Goal: Task Accomplishment & Management: Complete application form

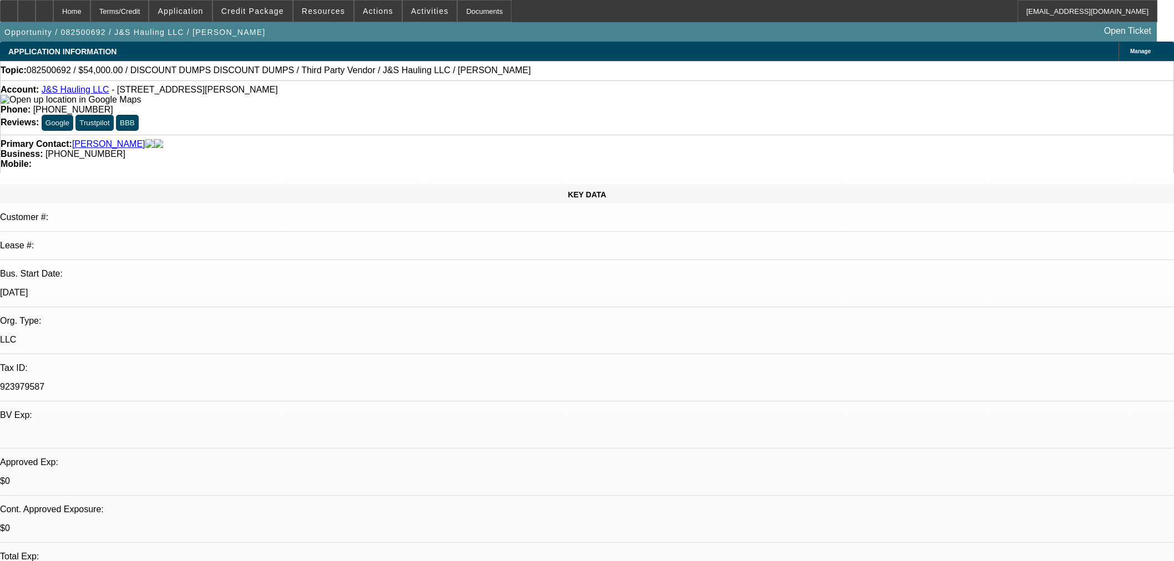
select select "0"
select select "3"
select select "0.1"
select select "4"
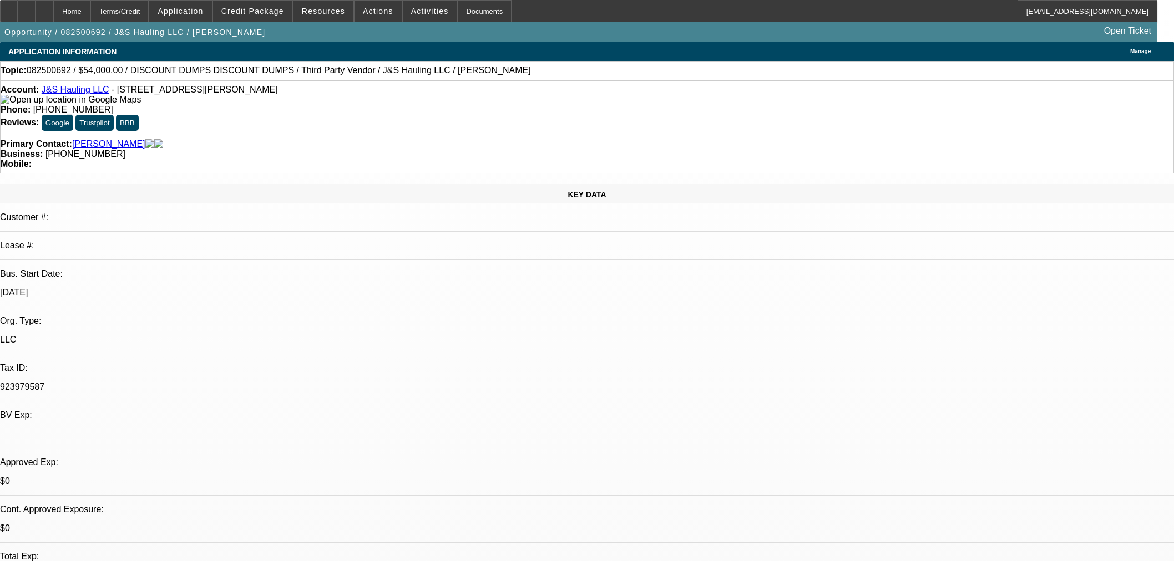
select select "0"
select select "3"
select select "0.1"
select select "4"
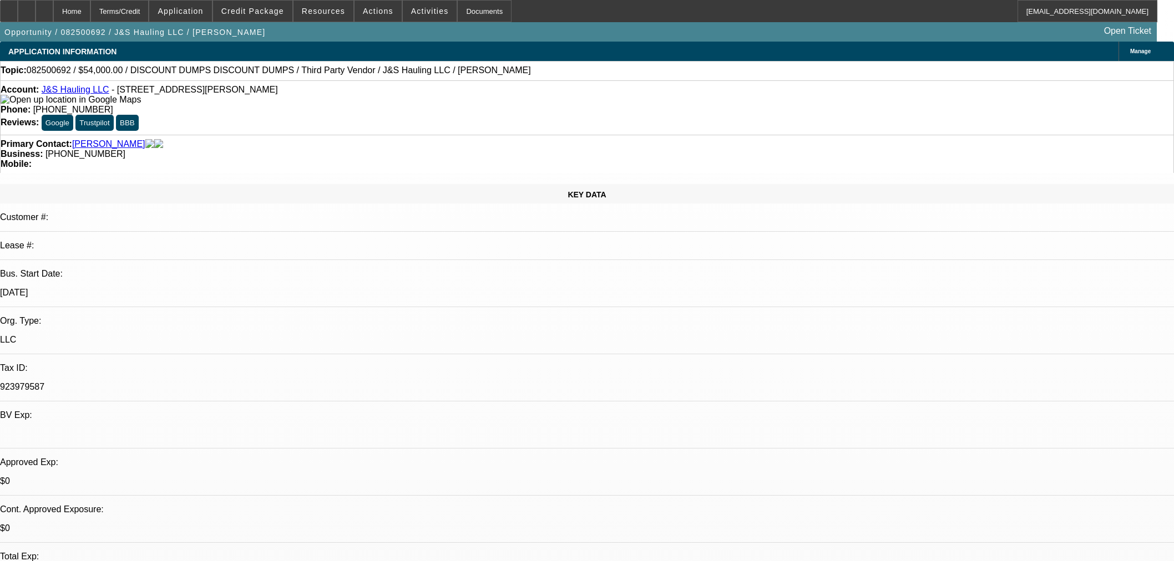
select select "0"
select select "3"
select select "0.1"
select select "4"
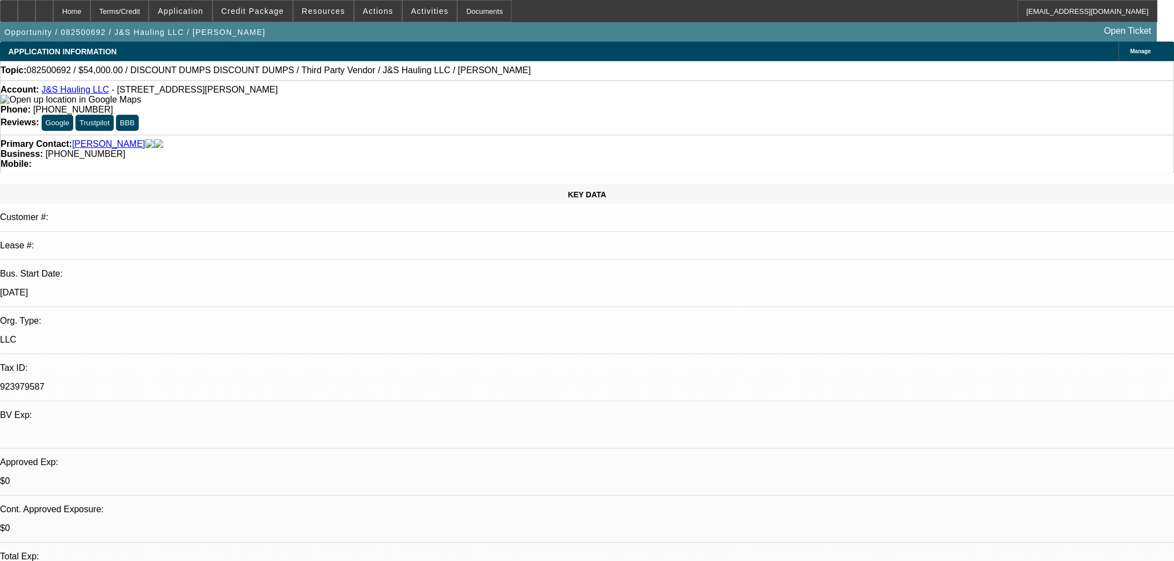
select select "0"
select select "3"
select select "0.1"
select select "4"
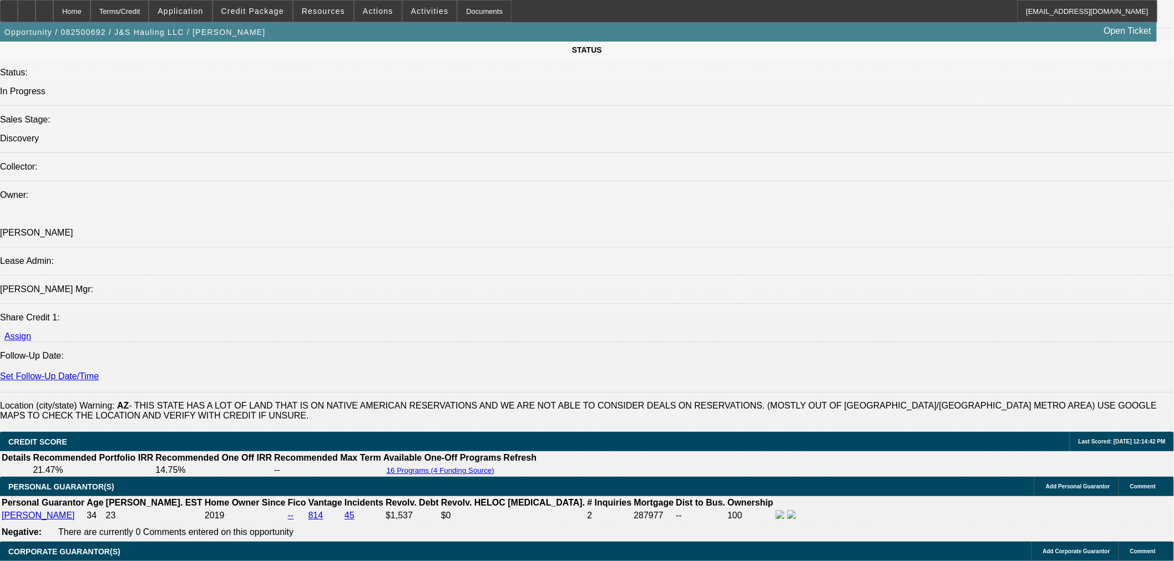
scroll to position [1417, 0]
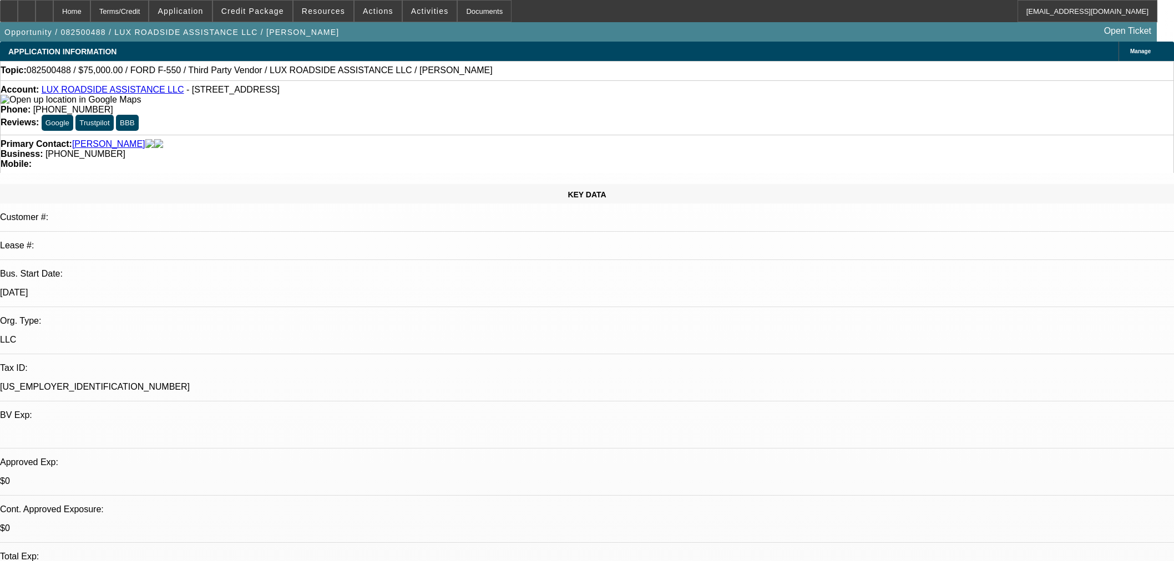
select select "0"
select select "6"
select select "0"
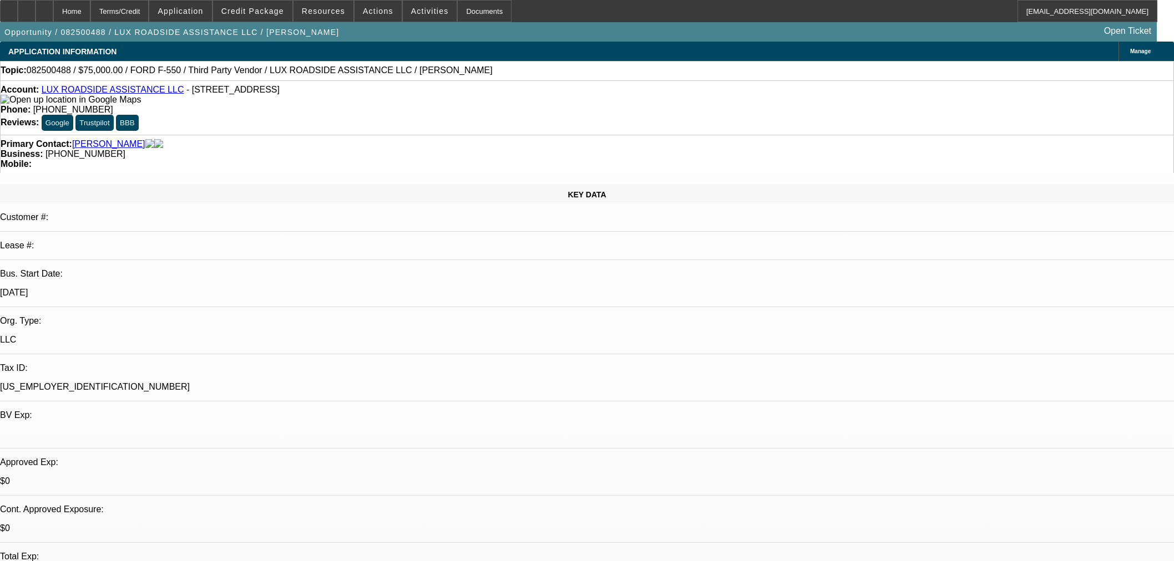
select select "0"
select select "6"
select select "0"
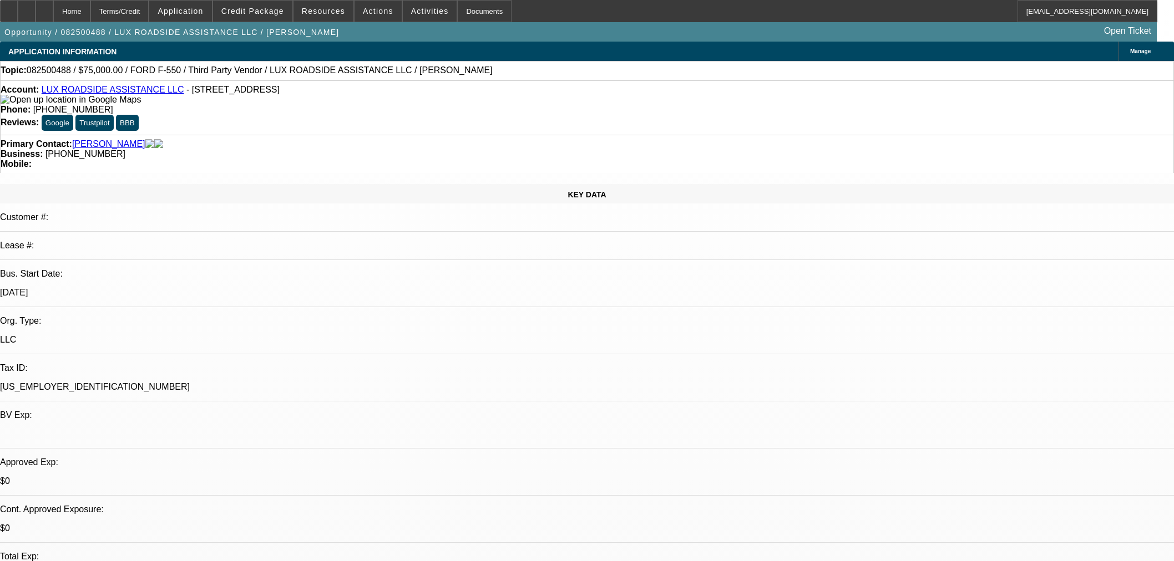
select select "0"
select select "6"
select select "0"
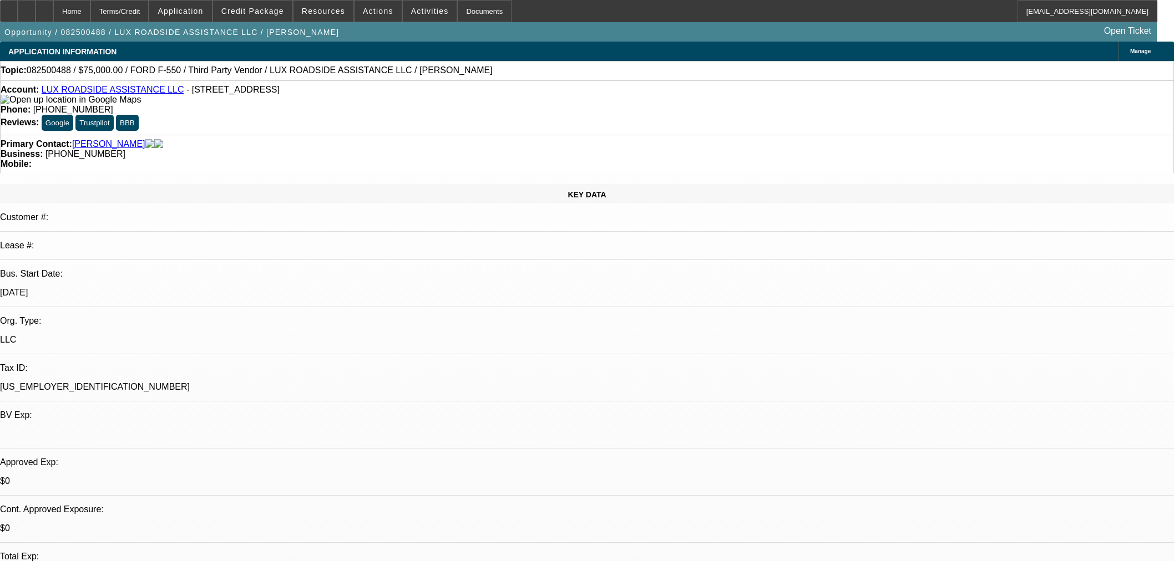
select select "6"
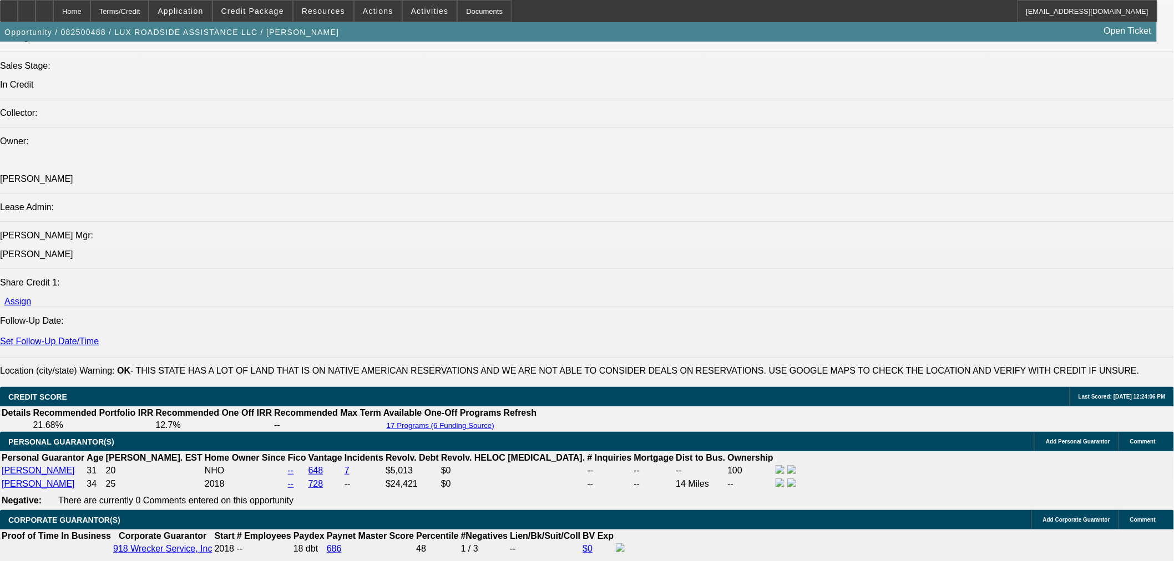
scroll to position [1417, 0]
